Goal: Information Seeking & Learning: Learn about a topic

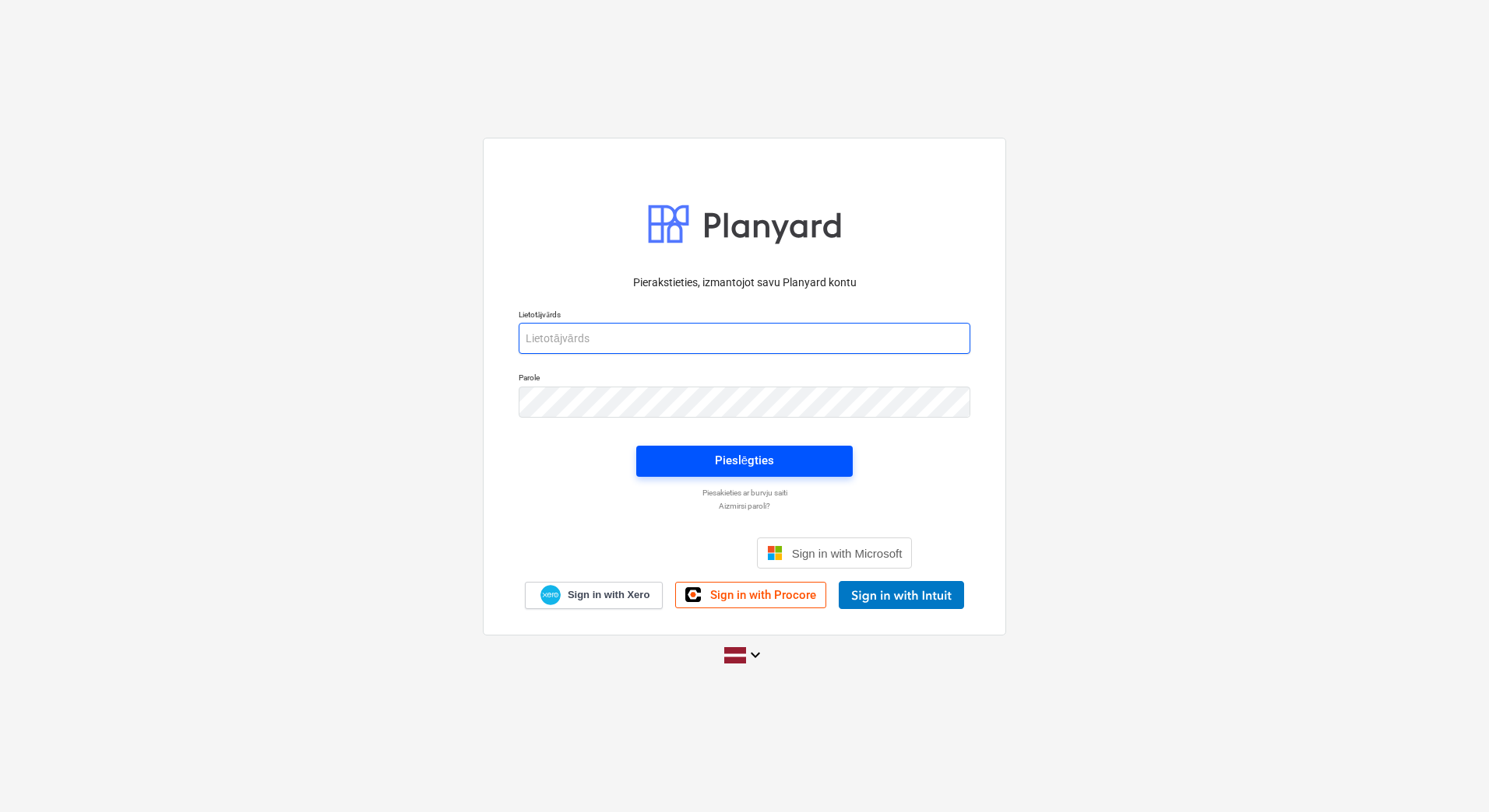
type input "[PERSON_NAME][EMAIL_ADDRESS][DOMAIN_NAME]"
click at [763, 467] on div "Pieslēgties" at bounding box center [745, 460] width 60 height 20
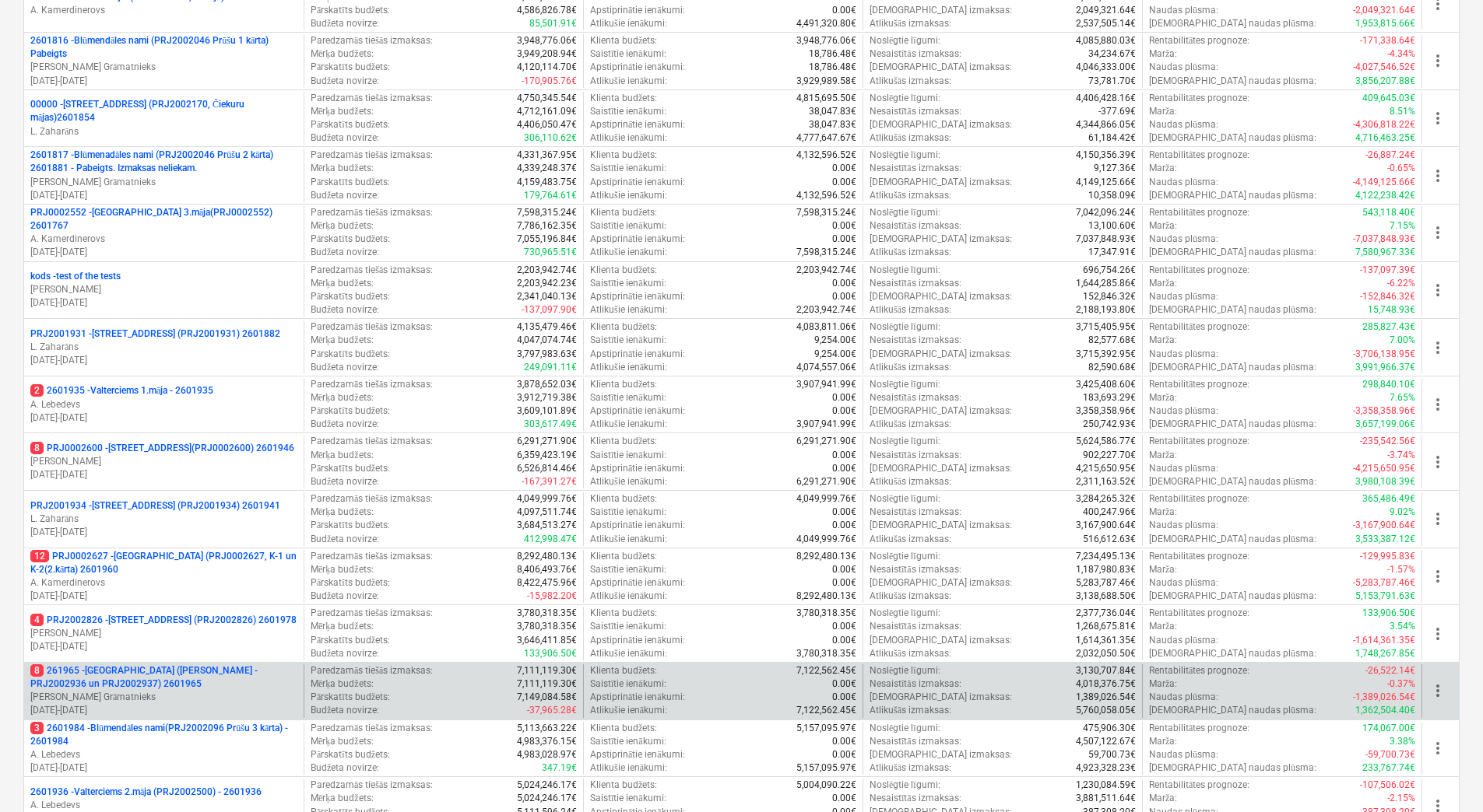
scroll to position [1011, 0]
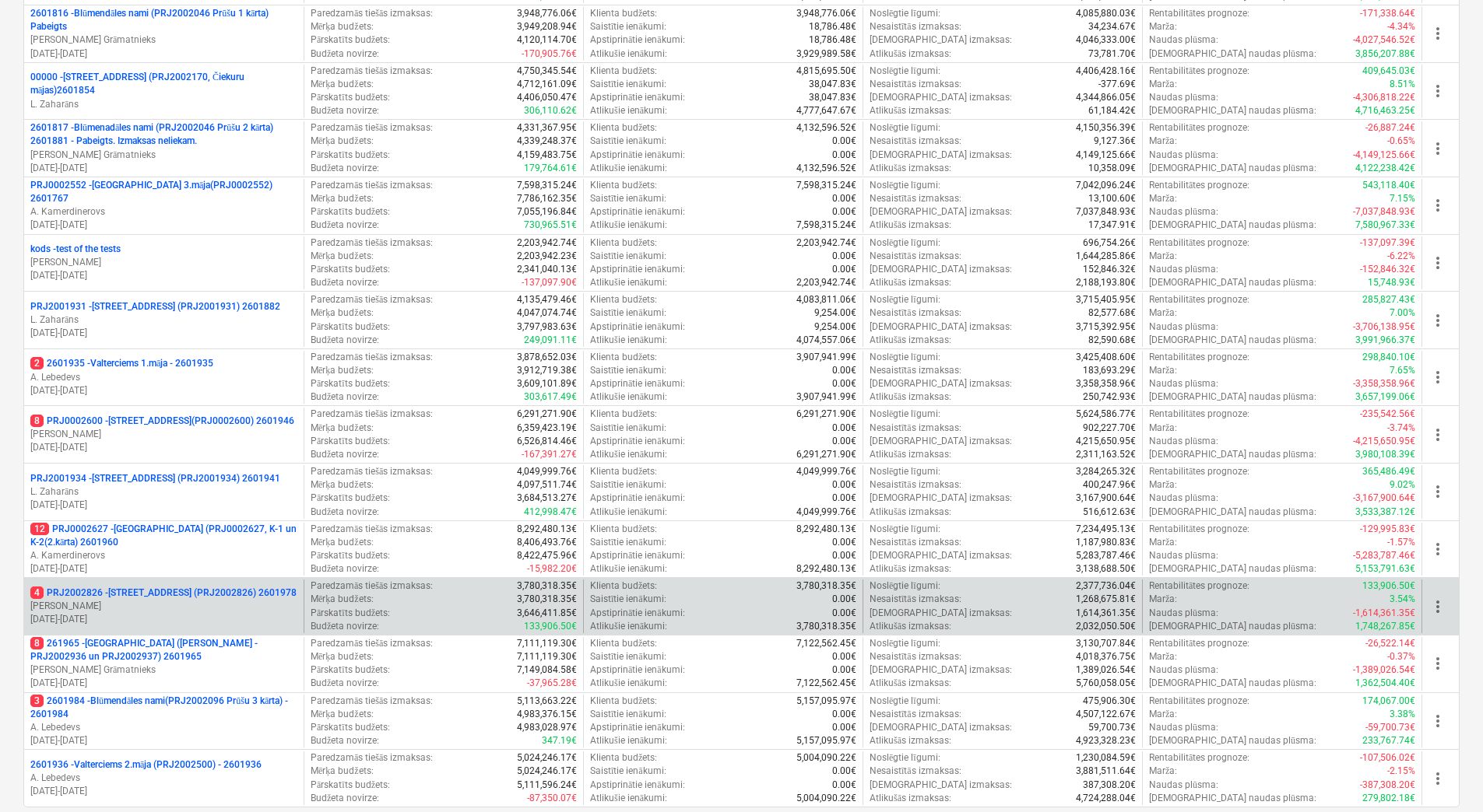
click at [141, 617] on p "[DATE] - [DATE]" at bounding box center [164, 620] width 267 height 13
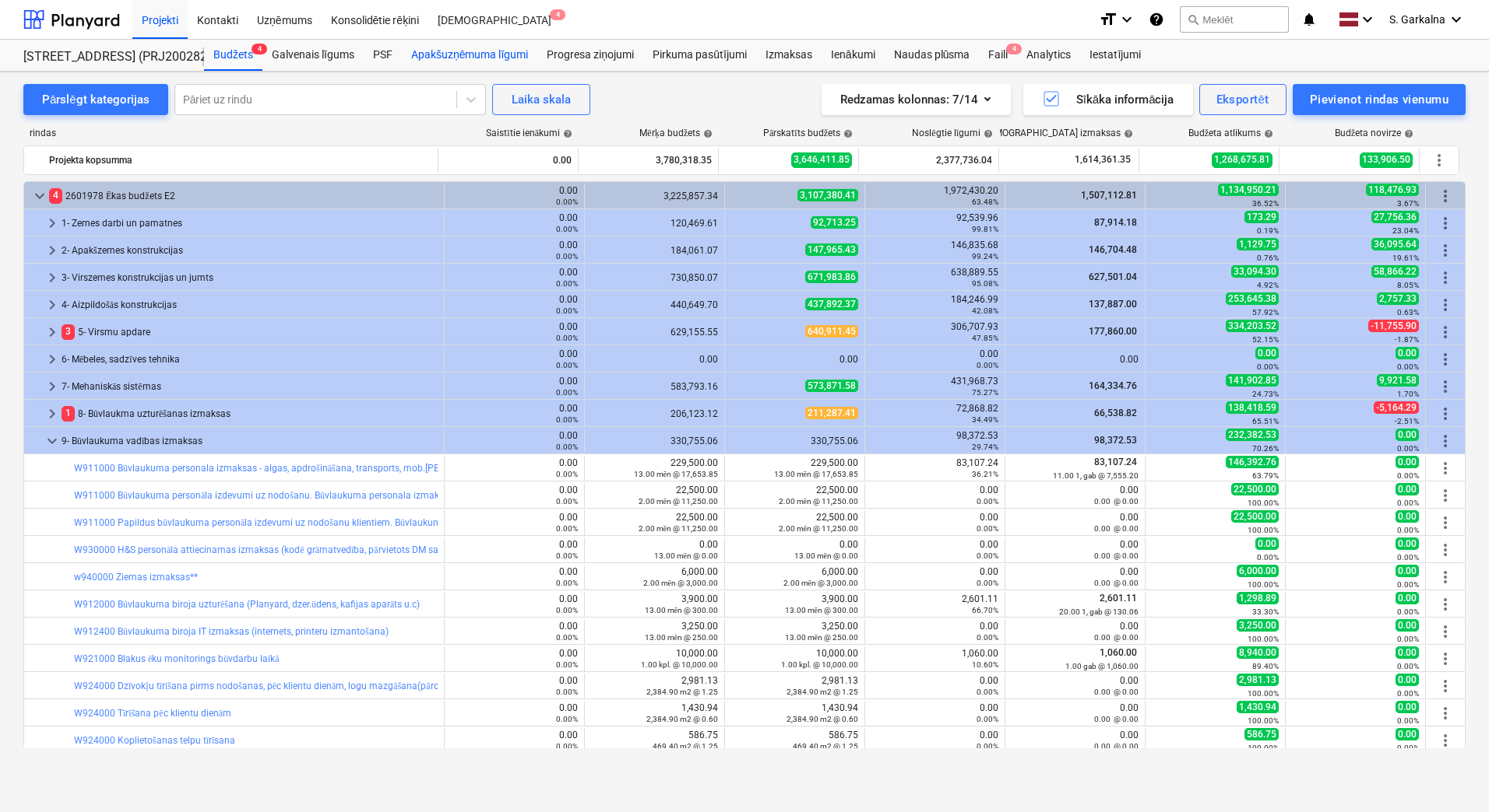
click at [447, 54] on div "Apakšuzņēmuma līgumi" at bounding box center [469, 55] width 135 height 31
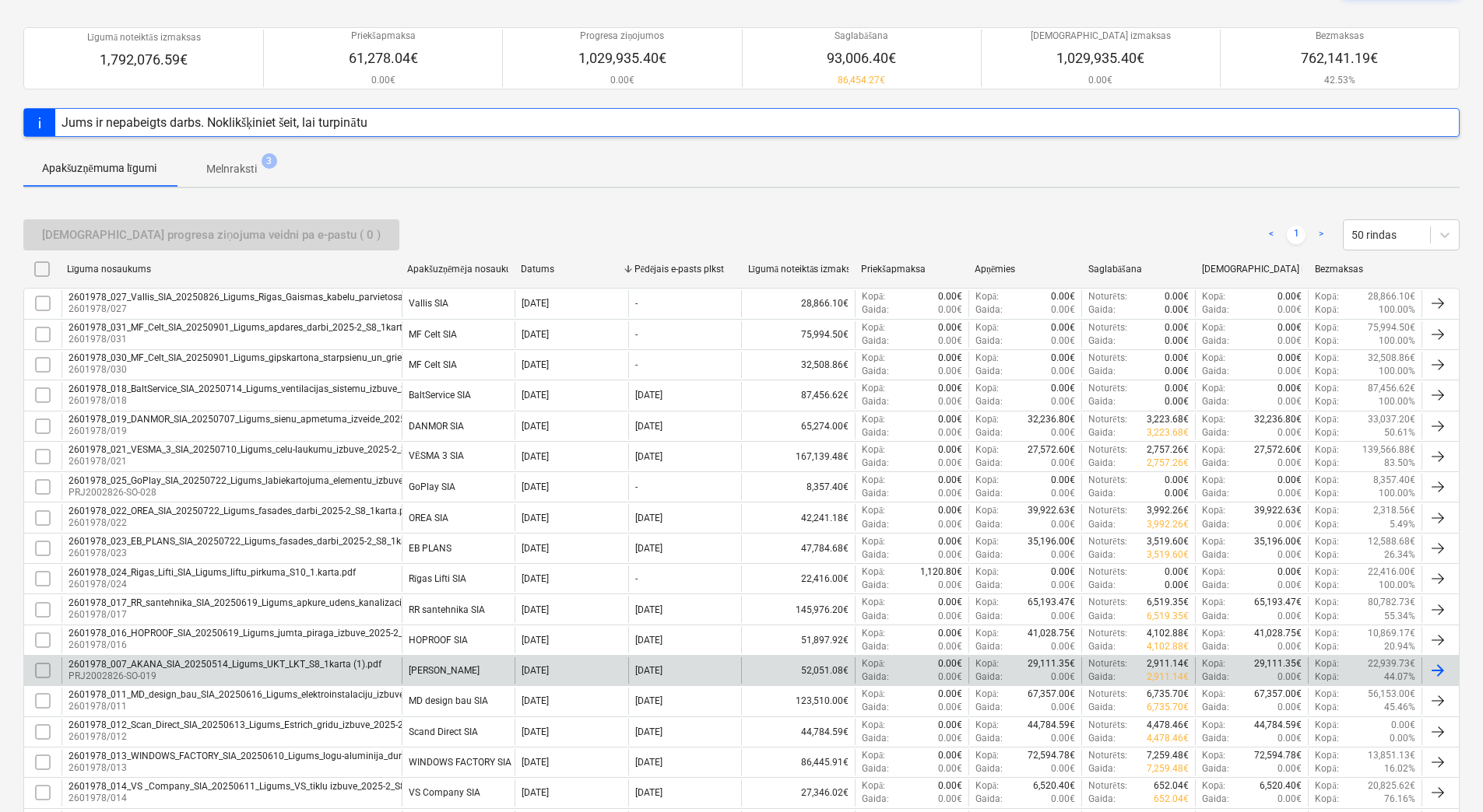
scroll to position [156, 0]
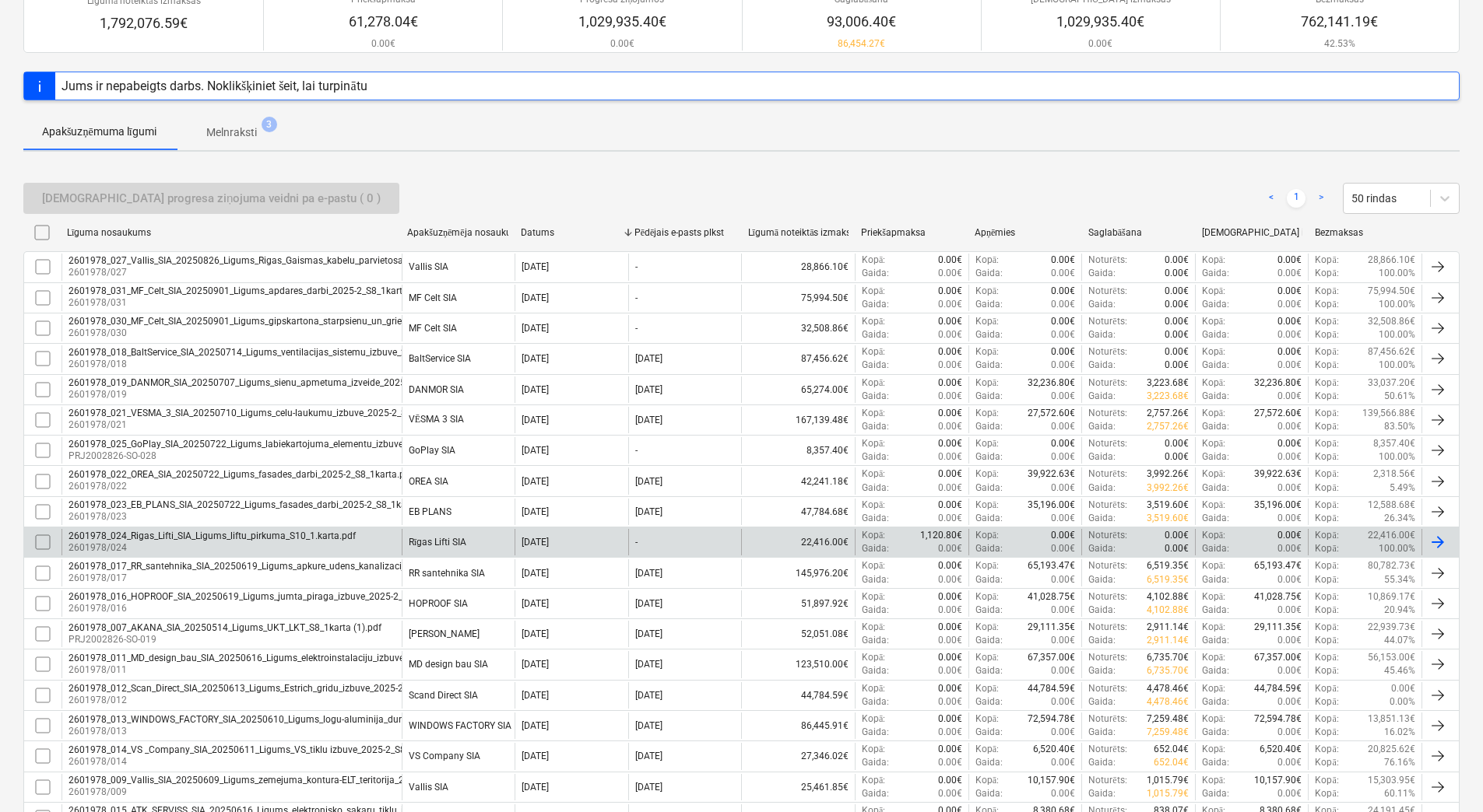
click at [266, 539] on div "2601978_024_Rigas_Lifti_SIA_Ligums_liftu_pirkuma_S10_1.karta.pdf" at bounding box center [212, 536] width 287 height 11
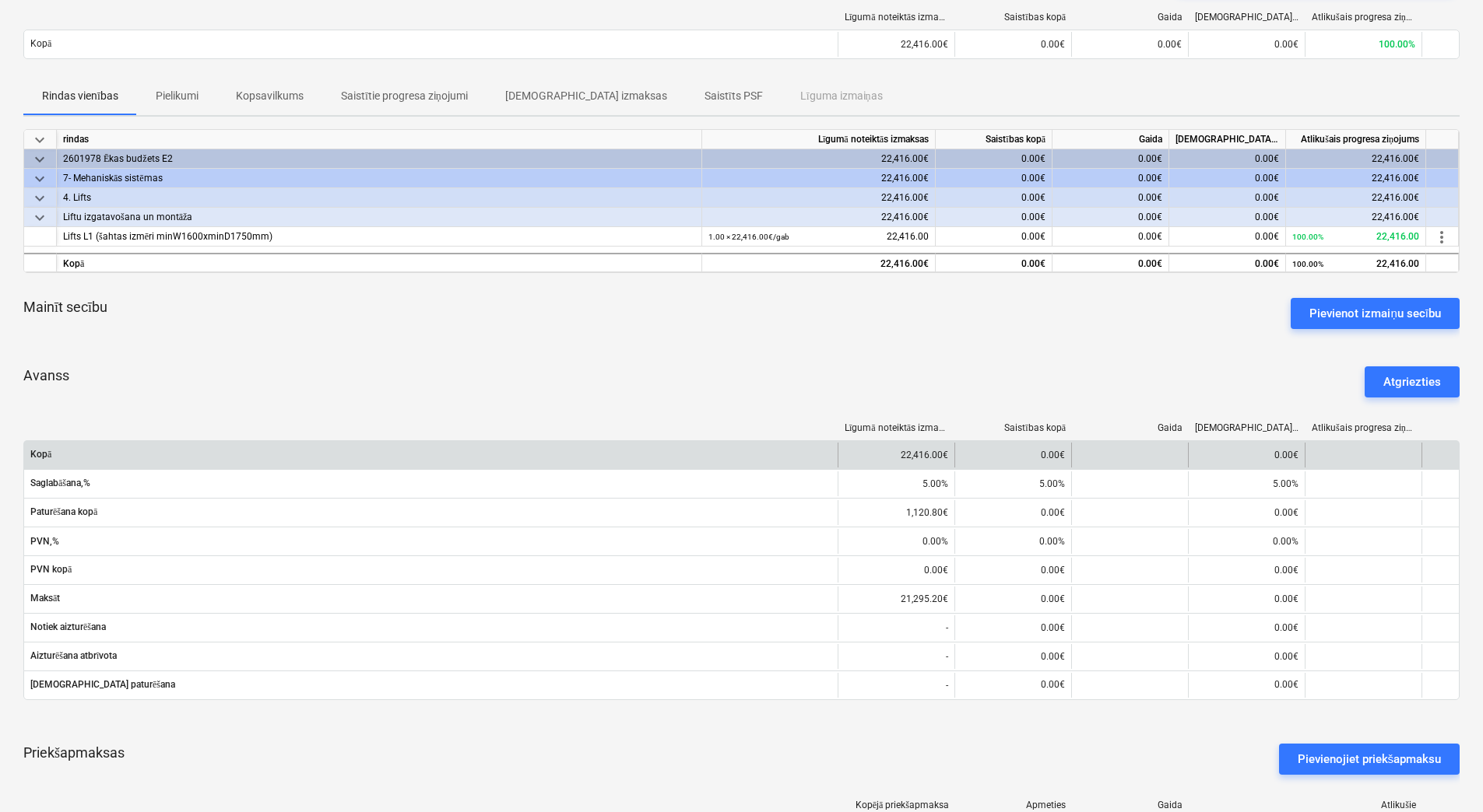
scroll to position [10, 0]
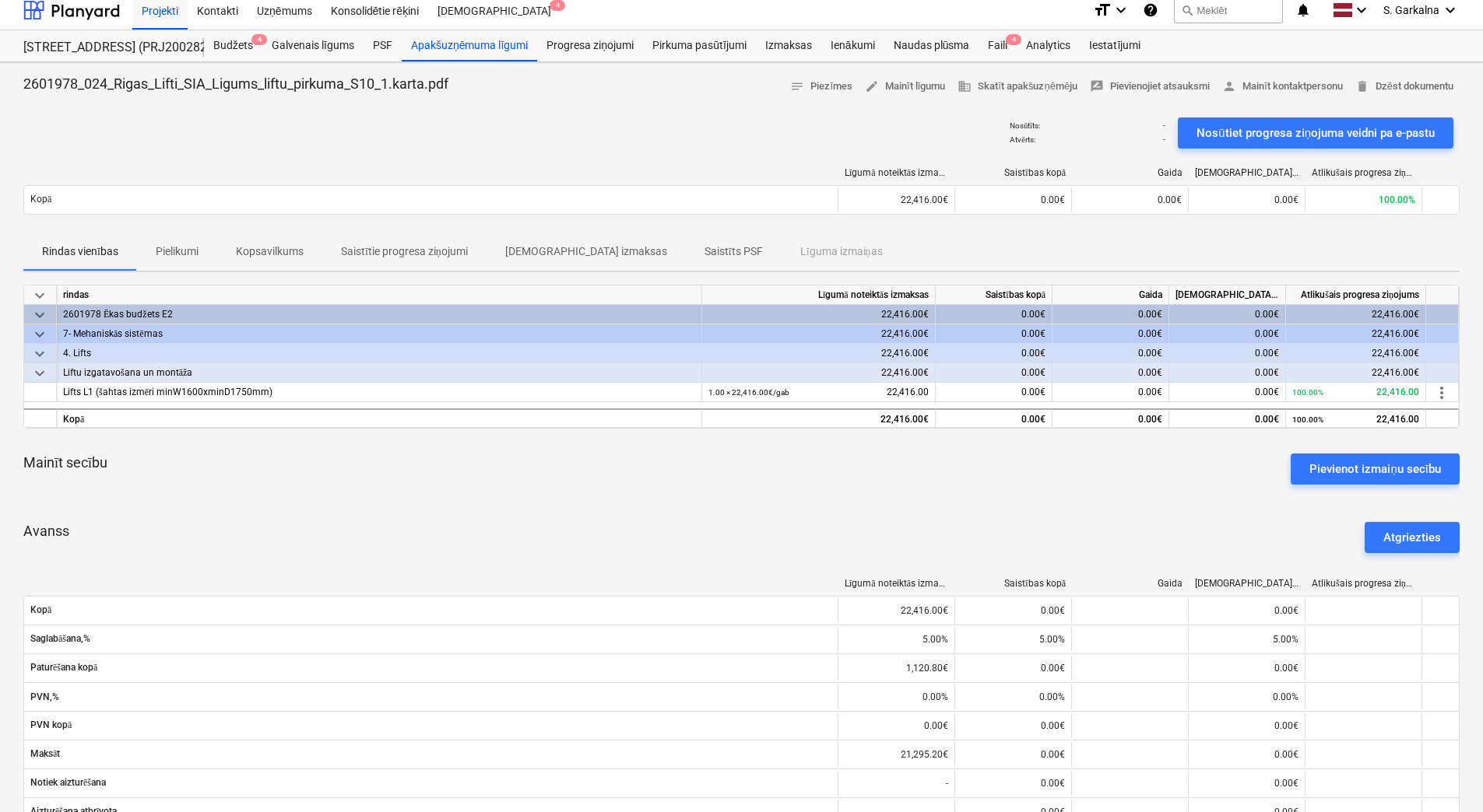
click at [237, 248] on p "Kopsavilkums" at bounding box center [269, 252] width 68 height 16
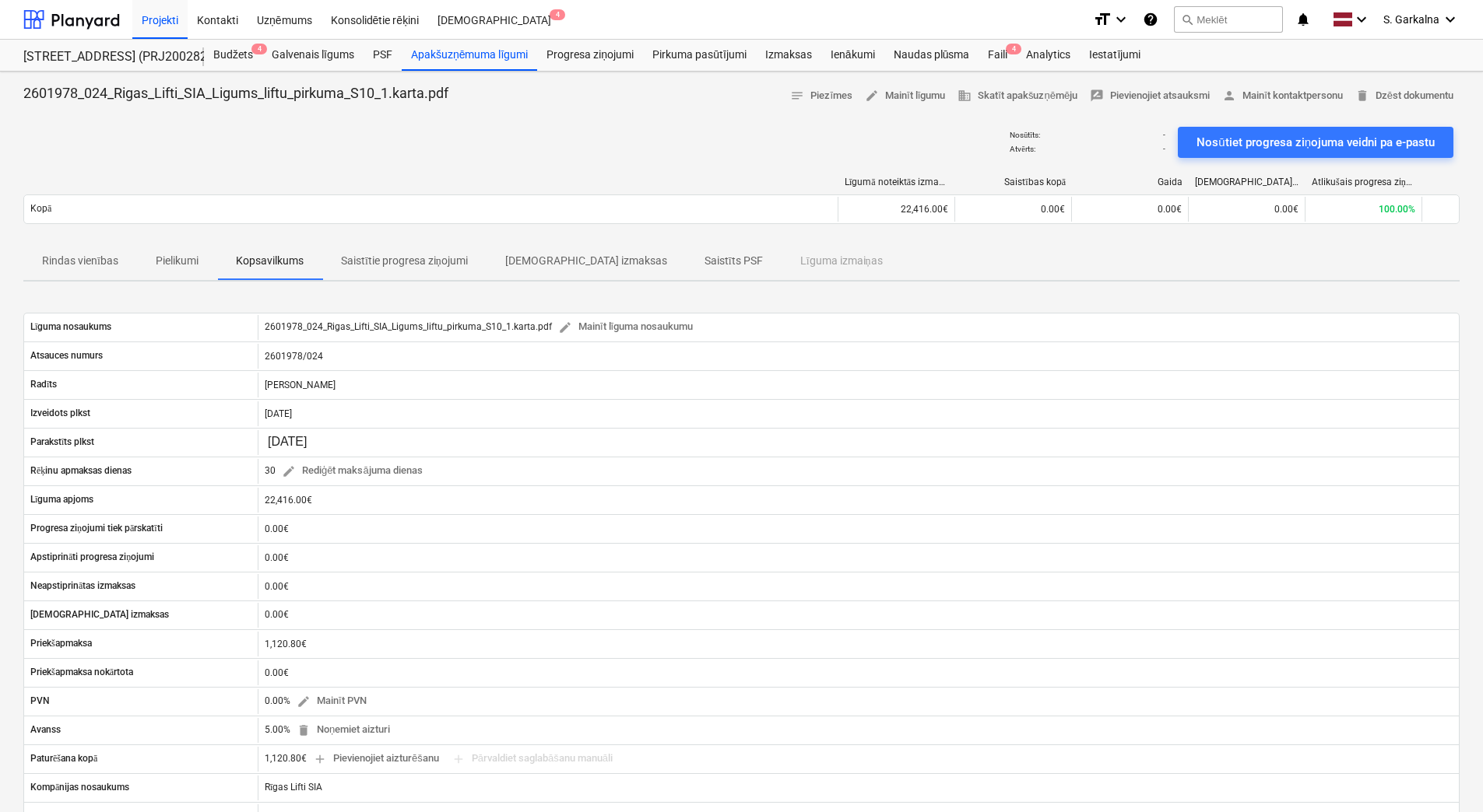
click at [257, 257] on p "Kopsavilkums" at bounding box center [269, 261] width 68 height 16
drag, startPoint x: 161, startPoint y: 273, endPoint x: 162, endPoint y: 262, distance: 11.0
click at [162, 273] on span "Pielikumi" at bounding box center [177, 261] width 80 height 26
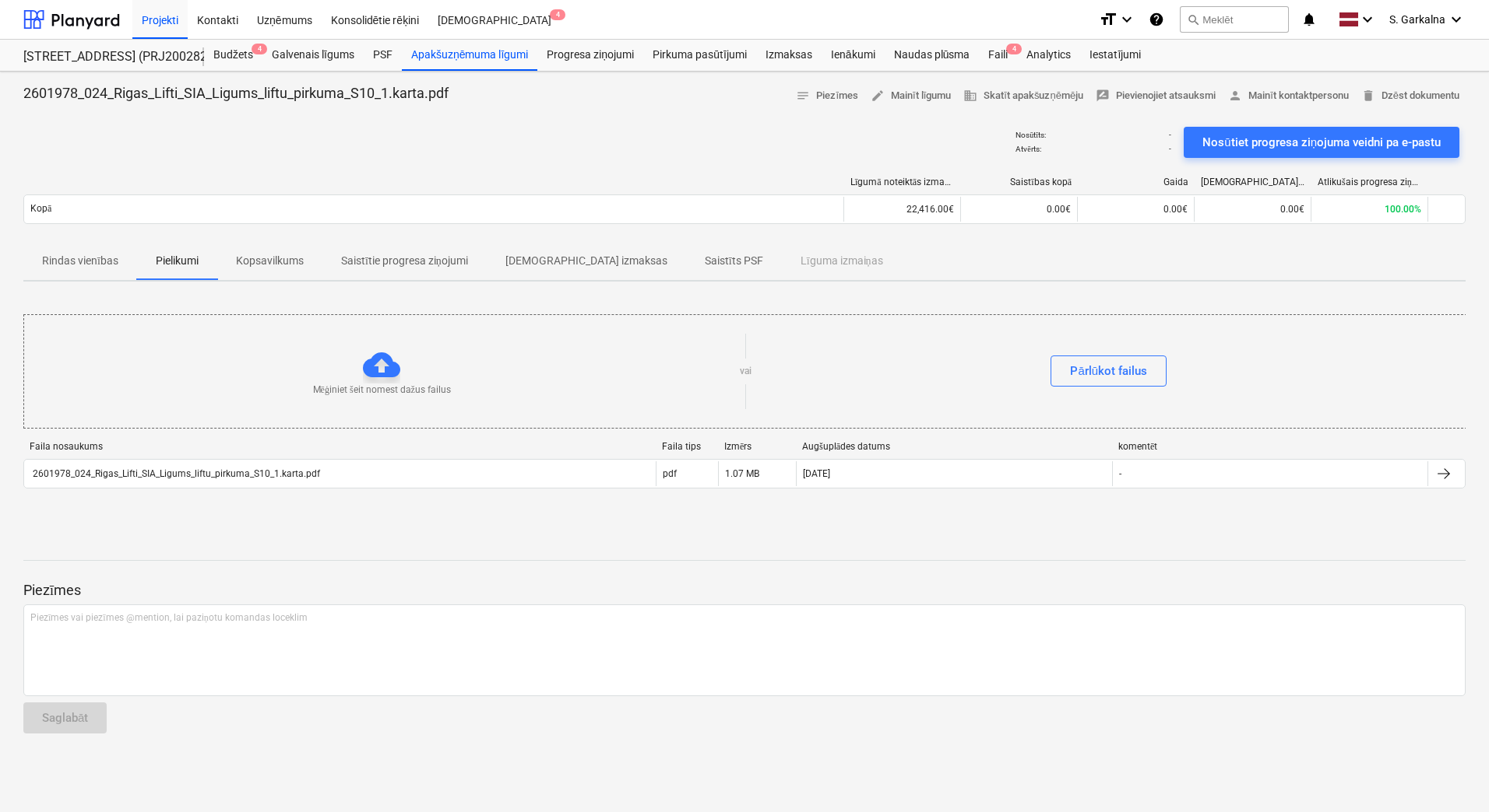
click at [167, 256] on p "Pielikumi" at bounding box center [177, 261] width 43 height 16
click at [293, 250] on span "Kopsavilkums" at bounding box center [269, 261] width 105 height 26
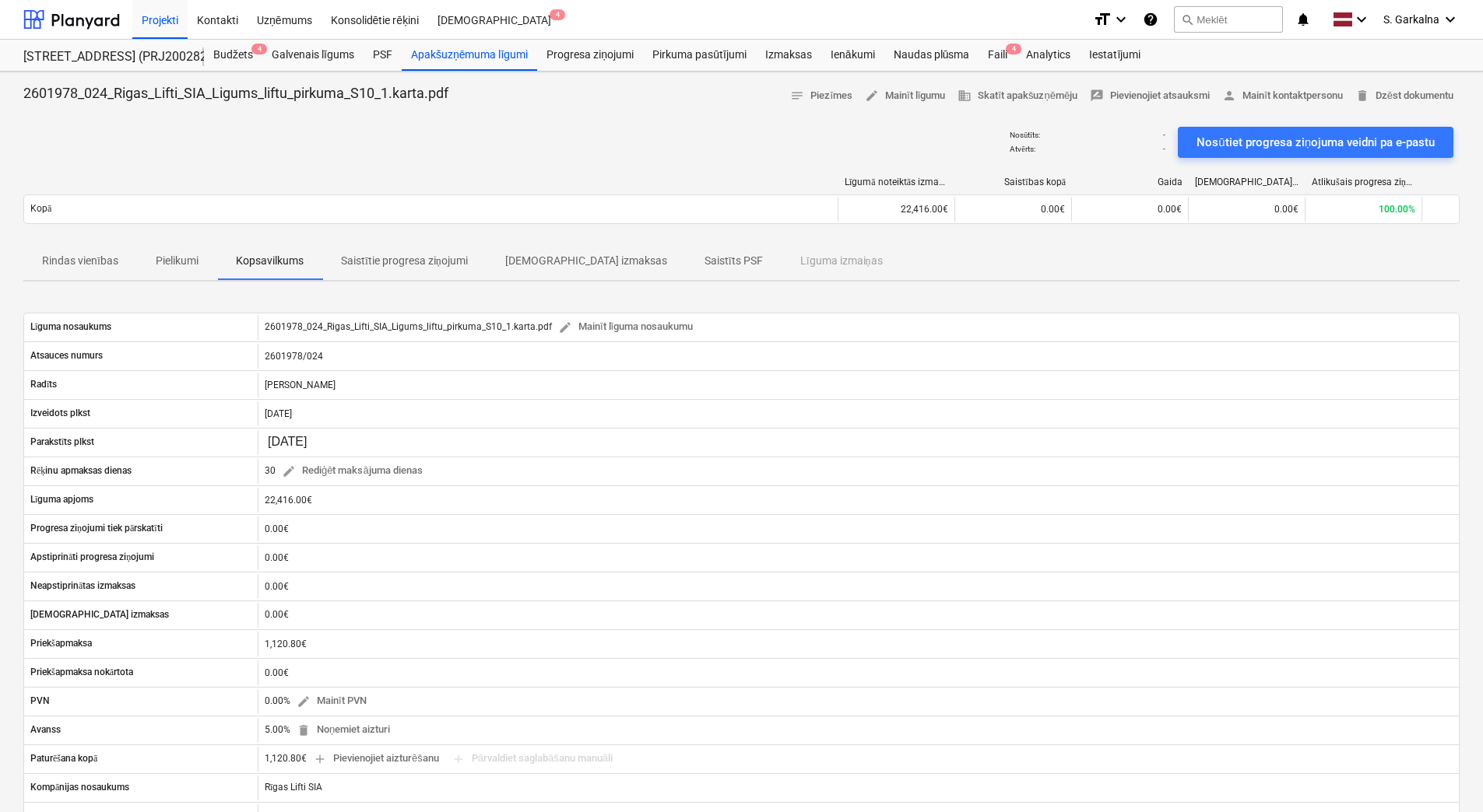
click at [290, 255] on p "Kopsavilkums" at bounding box center [269, 261] width 68 height 16
click at [742, 261] on div "Rindas vienības Pielikumi Kopsavilkums Saistītie progresa ziņojumi Saistītās iz…" at bounding box center [742, 261] width 1436 height 37
click at [705, 259] on p "Saistīts PSF" at bounding box center [733, 261] width 59 height 16
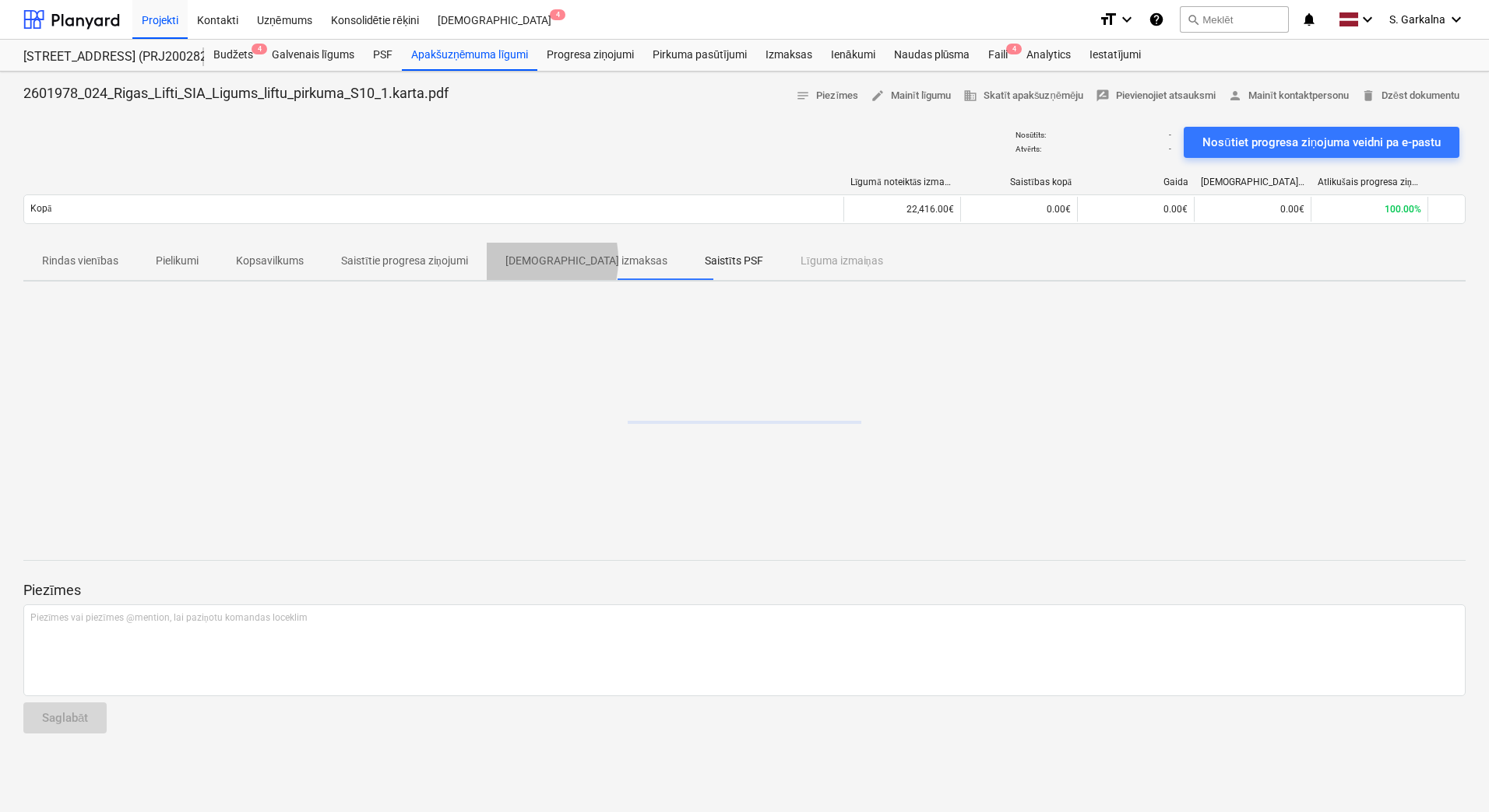
click at [519, 259] on p "[DEMOGRAPHIC_DATA] izmaksas" at bounding box center [586, 261] width 162 height 16
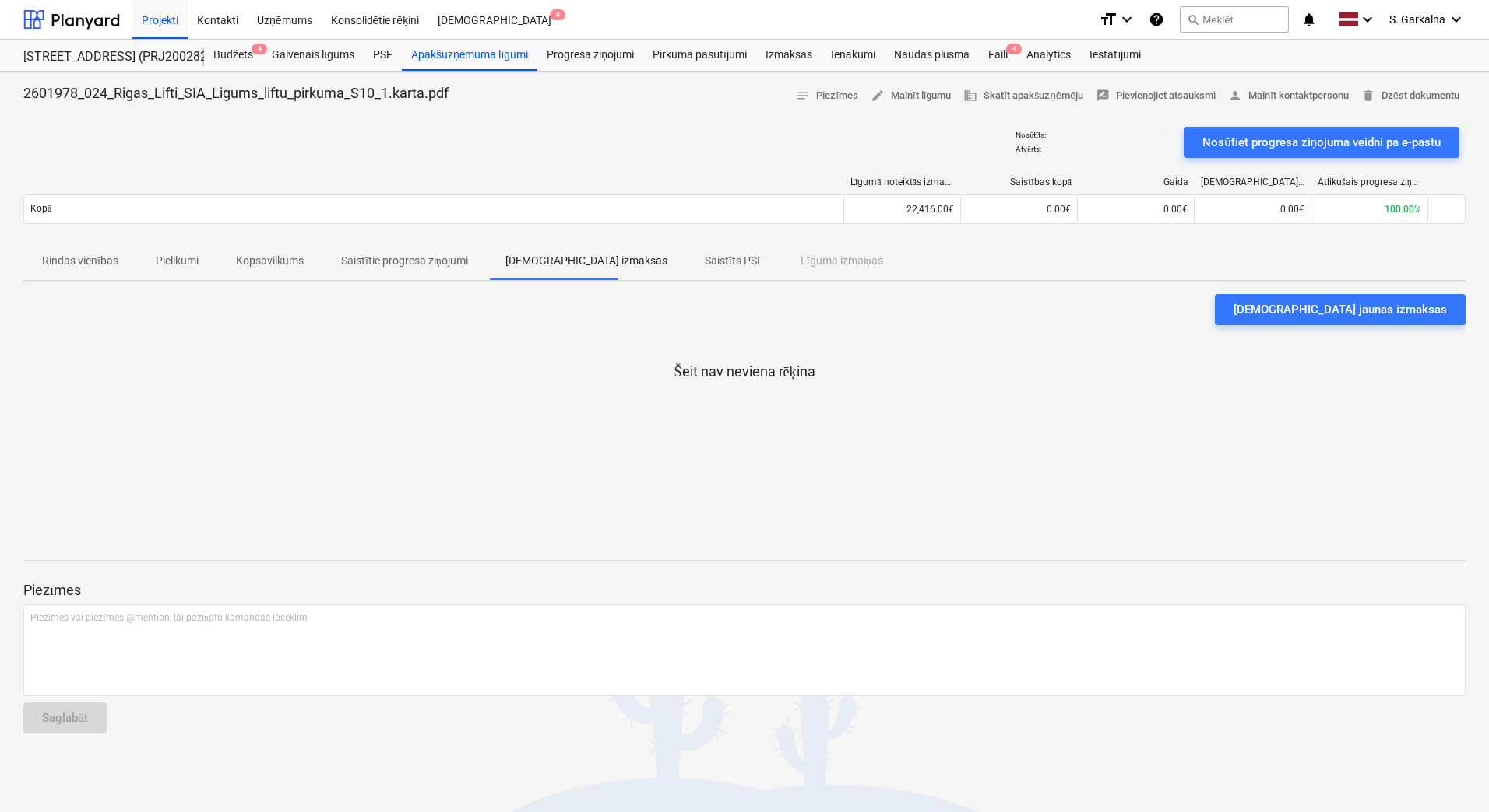
click at [390, 263] on p "Saistītie progresa ziņojumi" at bounding box center [405, 261] width 127 height 16
click at [279, 263] on p "Kopsavilkums" at bounding box center [269, 261] width 68 height 16
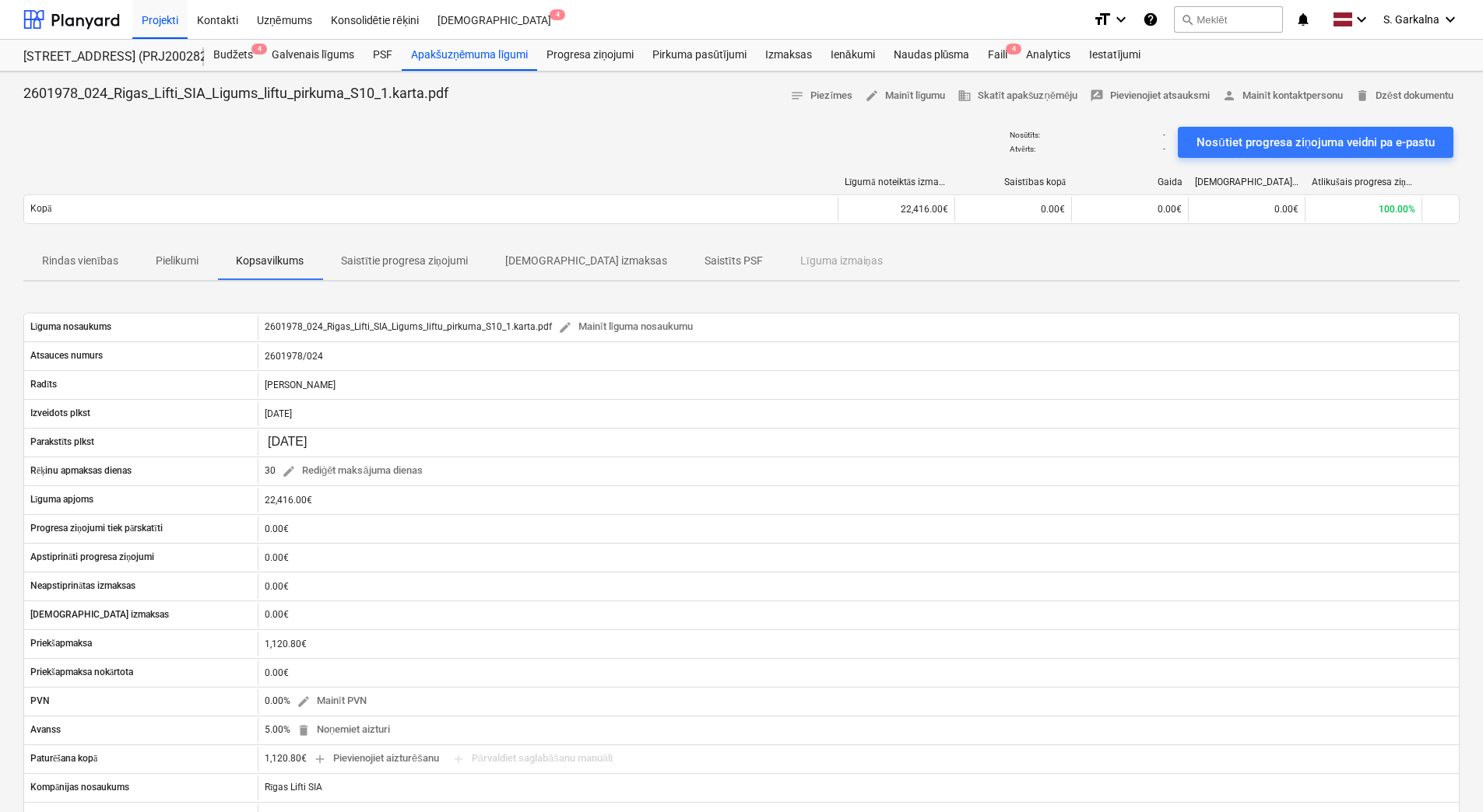
drag, startPoint x: 825, startPoint y: 263, endPoint x: 2985, endPoint y: 269, distance: 2160.0
click at [1483, 269] on html "Projekti Kontakti Uzņēmums Konsolidētie rēķini Iesūtne 4 format_size keyboard_a…" at bounding box center [742, 406] width 1483 height 812
click at [59, 258] on p "Rindas vienības" at bounding box center [80, 261] width 76 height 16
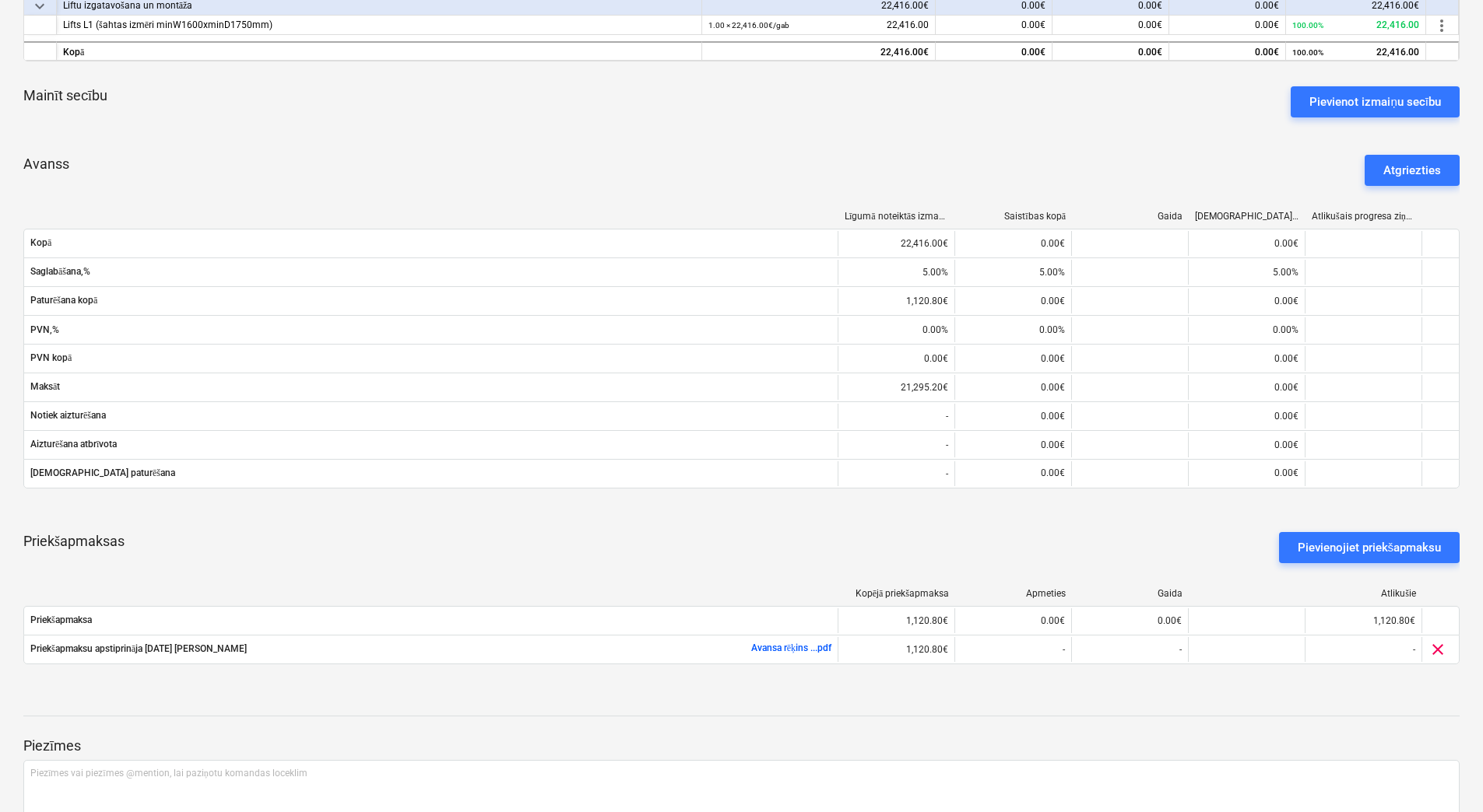
scroll to position [399, 0]
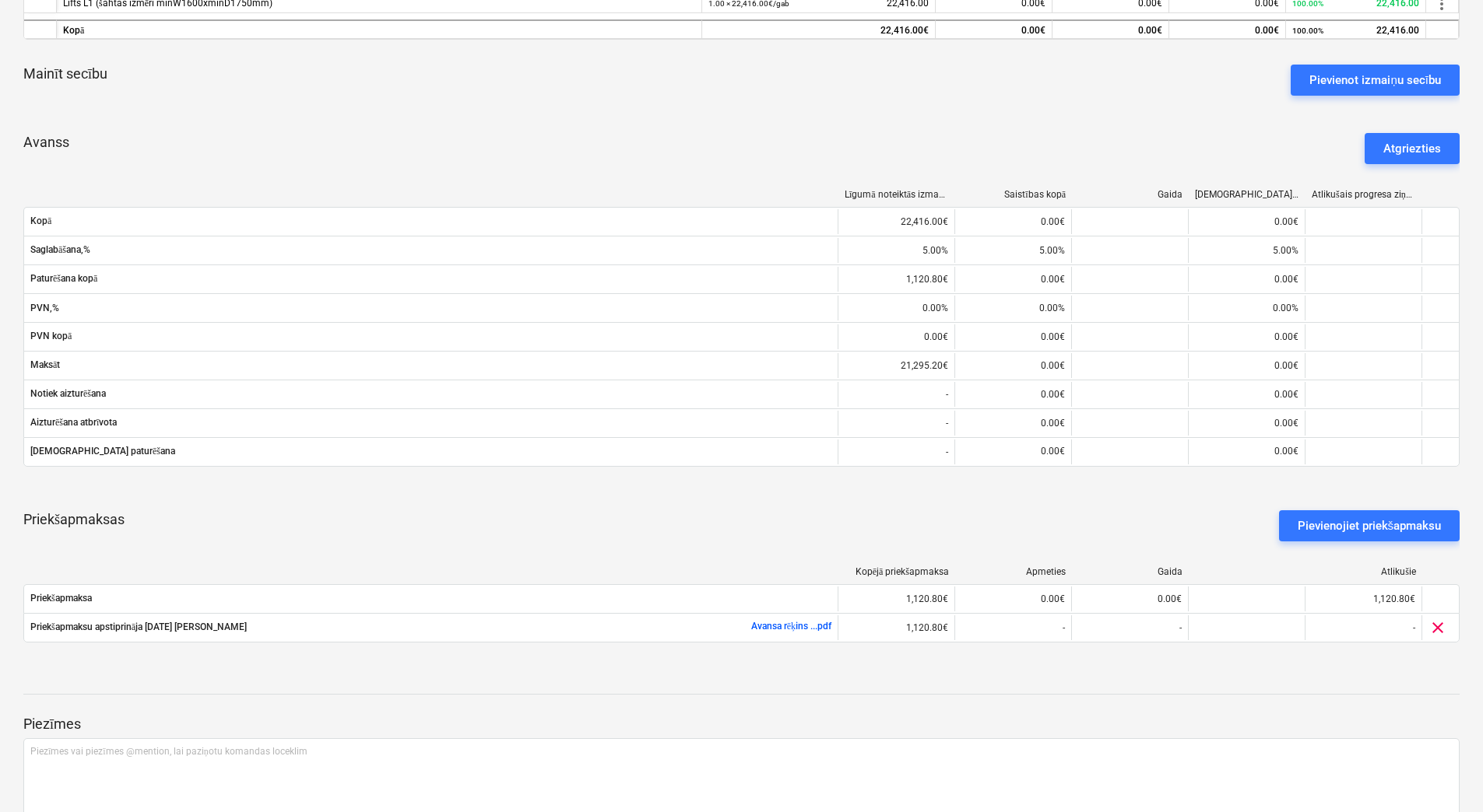
click at [970, 504] on div "Priekšapmaksas Pievienojiet priekšapmaksu" at bounding box center [742, 526] width 1436 height 56
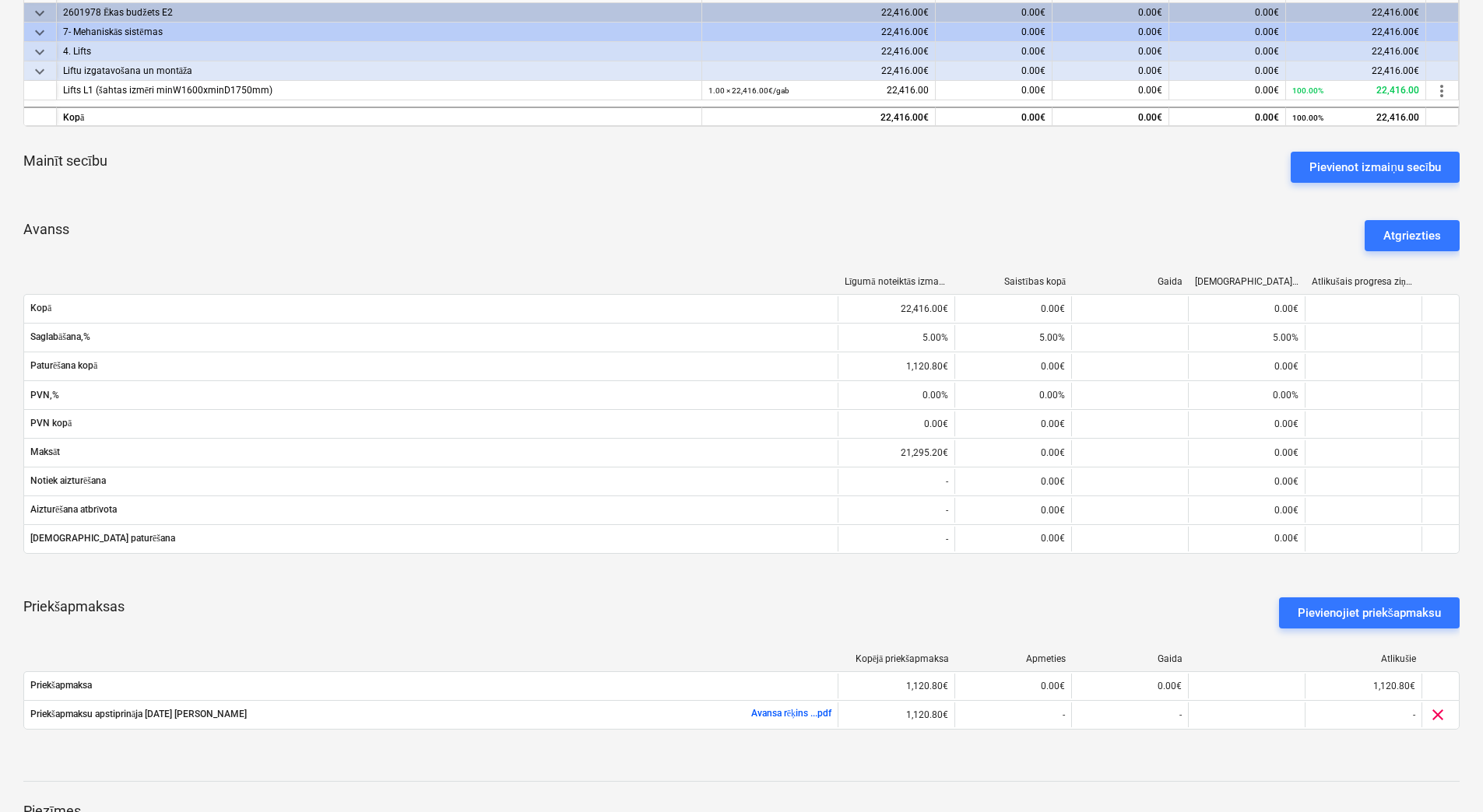
scroll to position [0, 0]
